Goal: Task Accomplishment & Management: Manage account settings

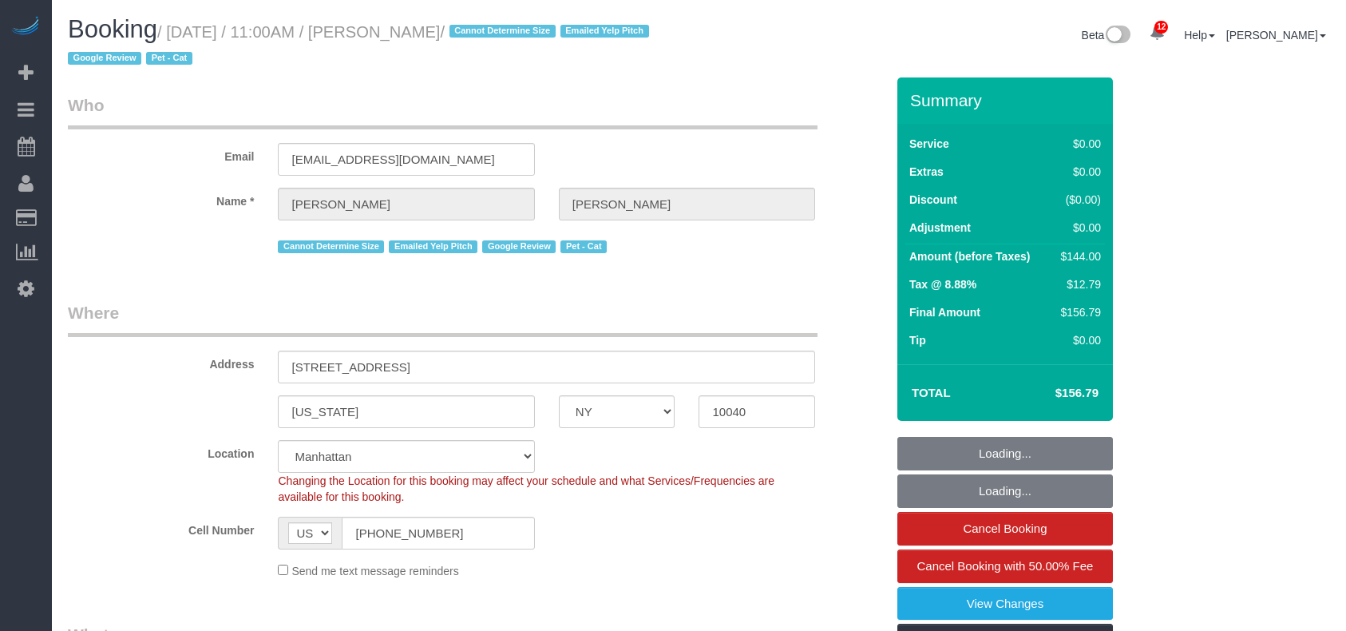
select select "NY"
select select "spot1"
select select
select select "object:1013"
select select "string:stripe-pm_1QuRgR4VGloSiKo7ytunWo7w"
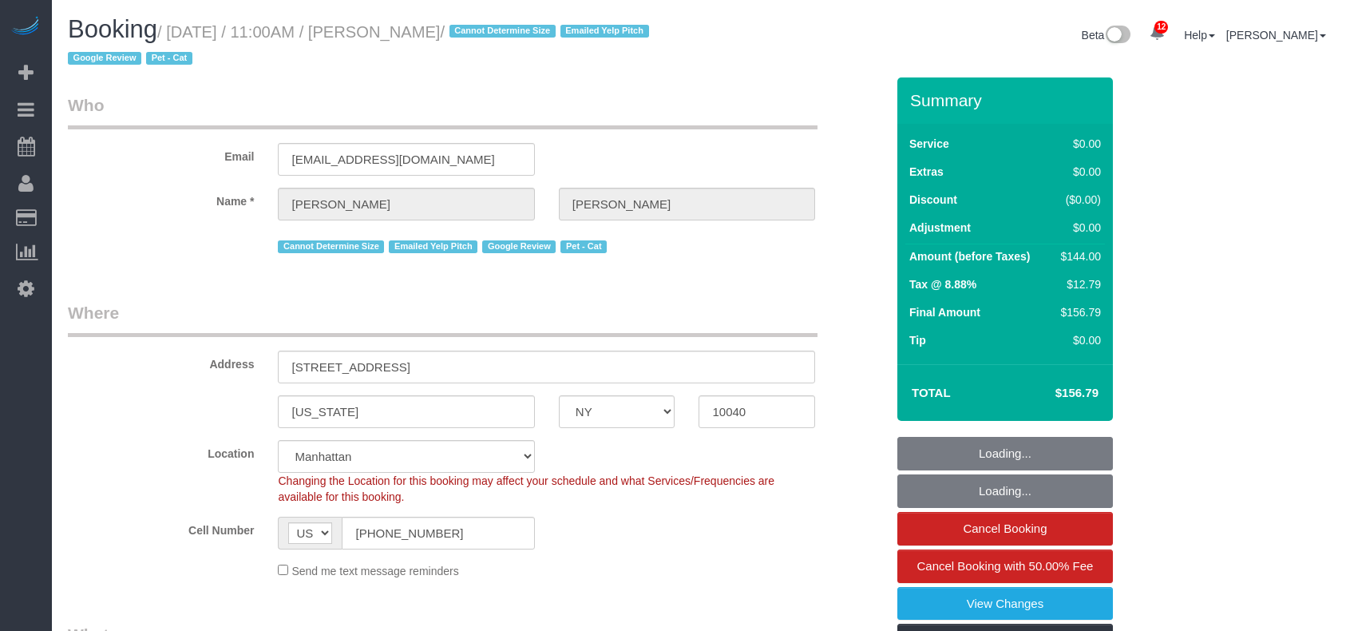
select select "1"
select select "number:59"
select select "number:73"
select select "number:14"
select select "number:5"
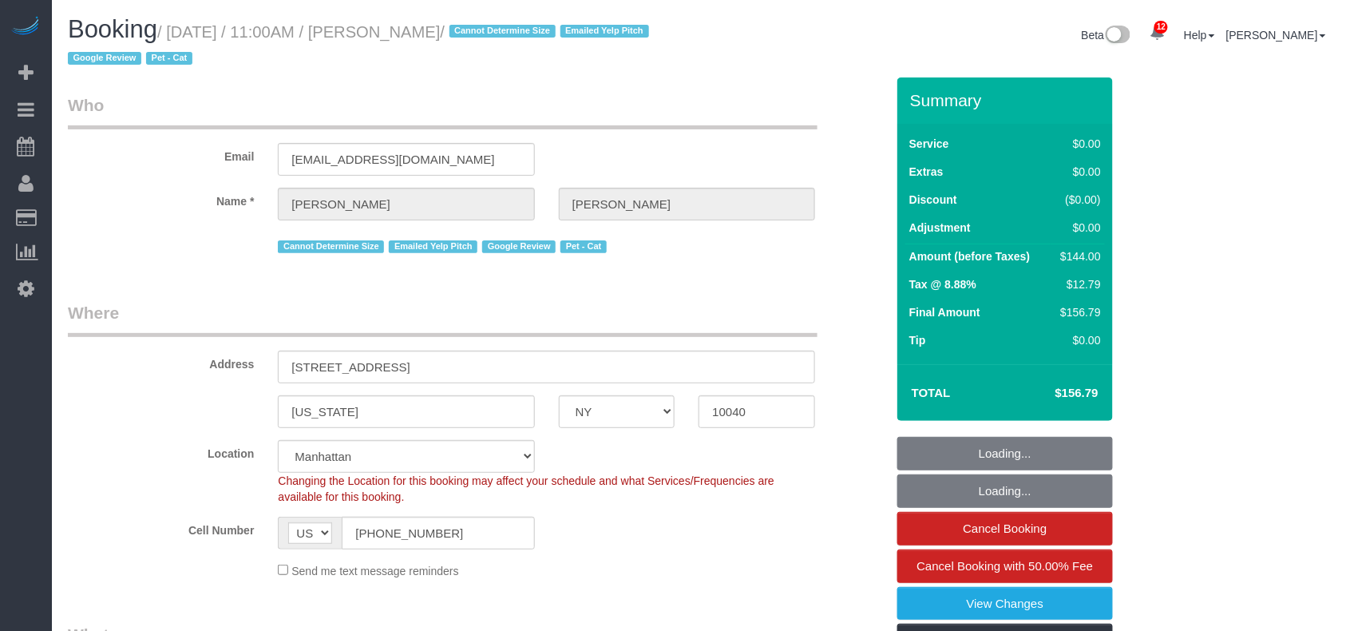
select select "spot6"
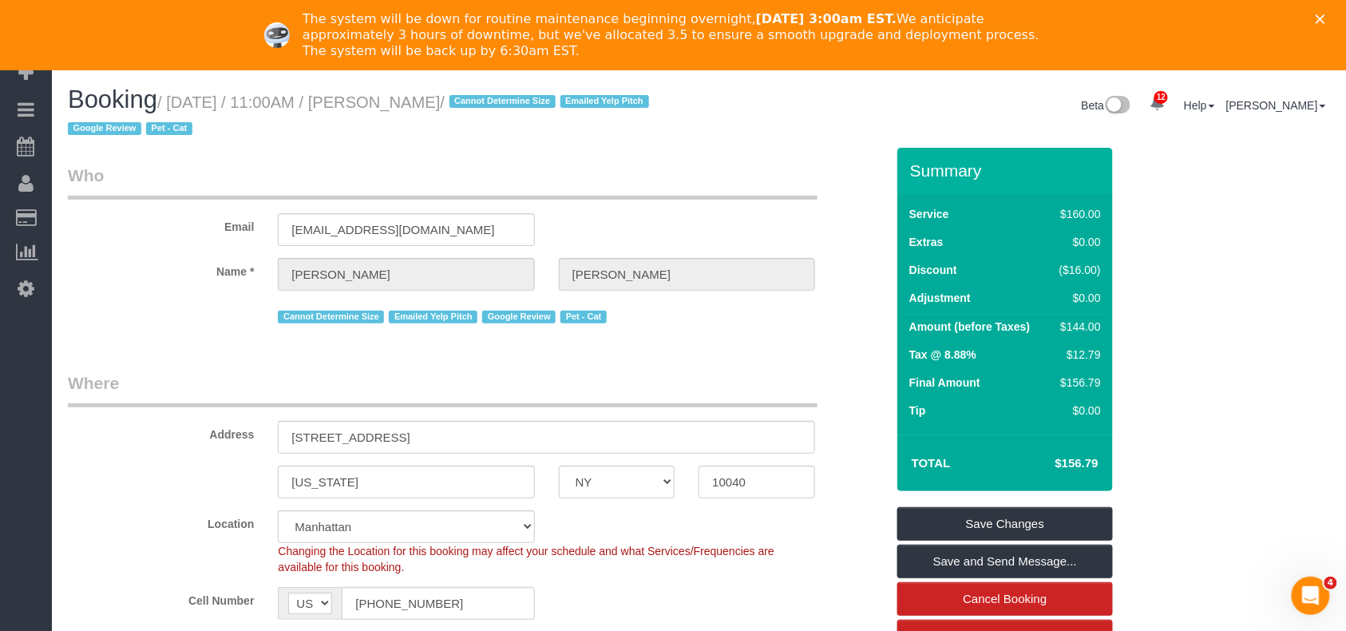
click at [1326, 20] on icon "Close" at bounding box center [1321, 19] width 10 height 10
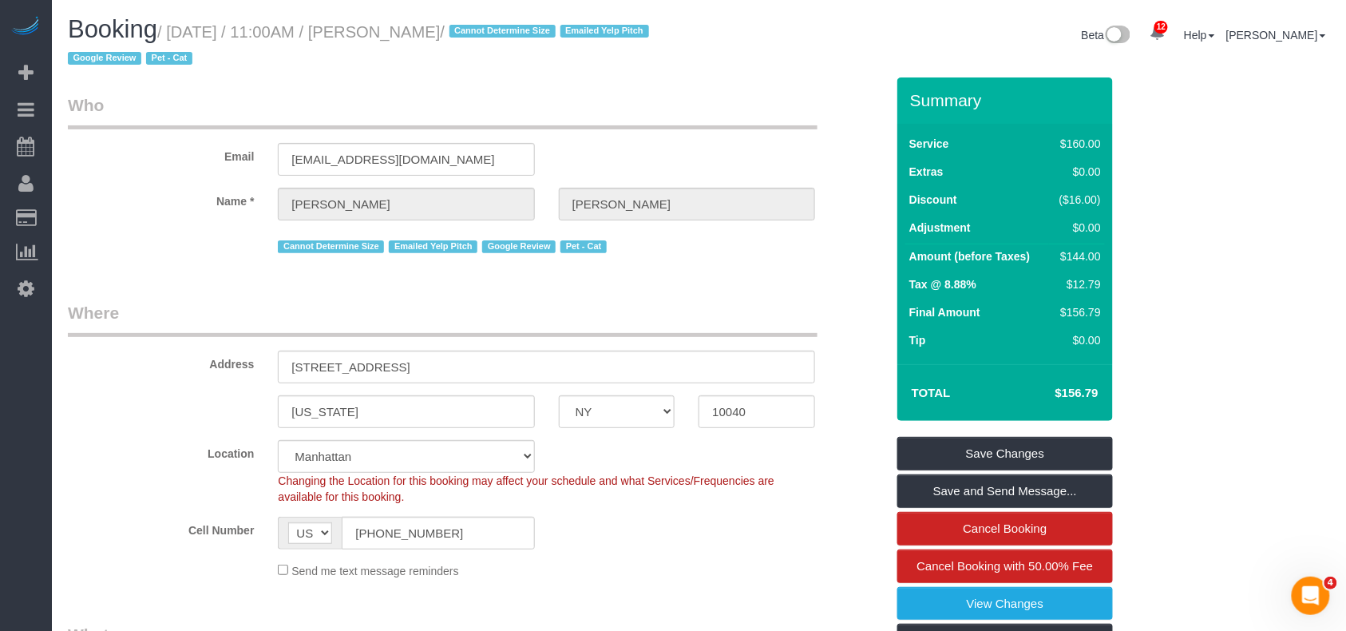
drag, startPoint x: 493, startPoint y: 30, endPoint x: 174, endPoint y: 29, distance: 318.6
click at [174, 29] on small "/ [DATE] / 11:00AM / [PERSON_NAME] / Cannot Determine Size Emailed Yelp Pitch G…" at bounding box center [361, 45] width 586 height 45
copy small "[DATE] / 11:00AM / [PERSON_NAME]"
